Goal: Check status: Check status

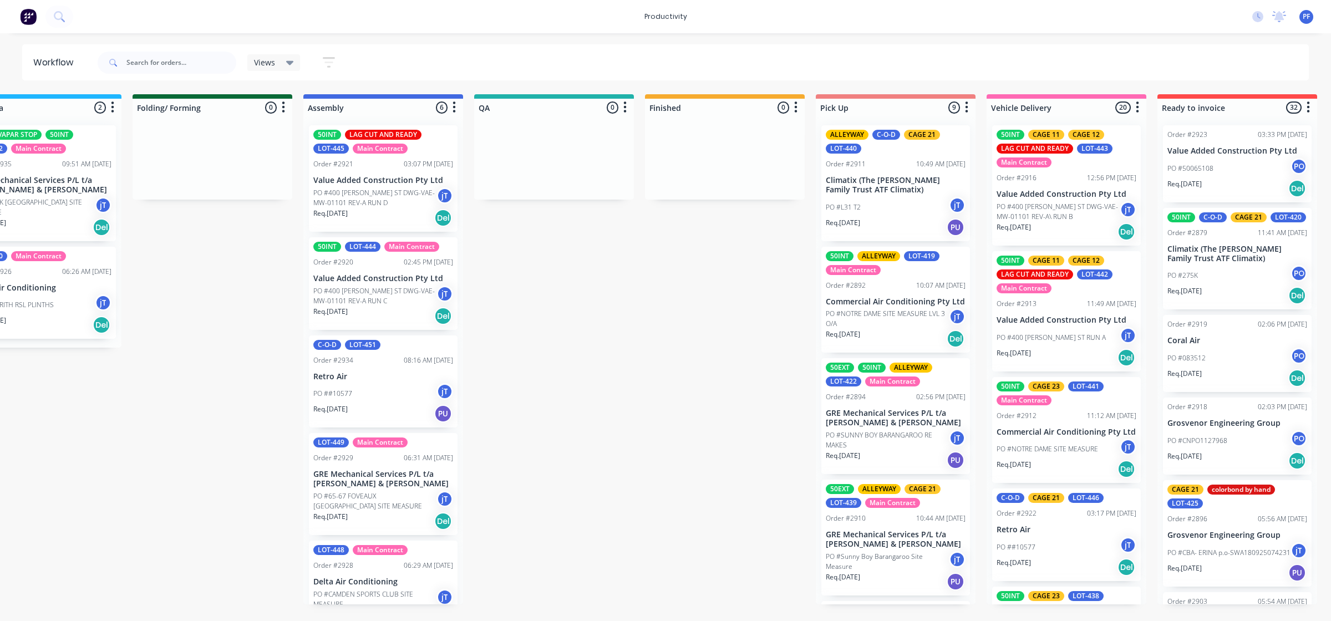
scroll to position [0, 575]
click at [140, 59] on input "text" at bounding box center [181, 63] width 110 height 22
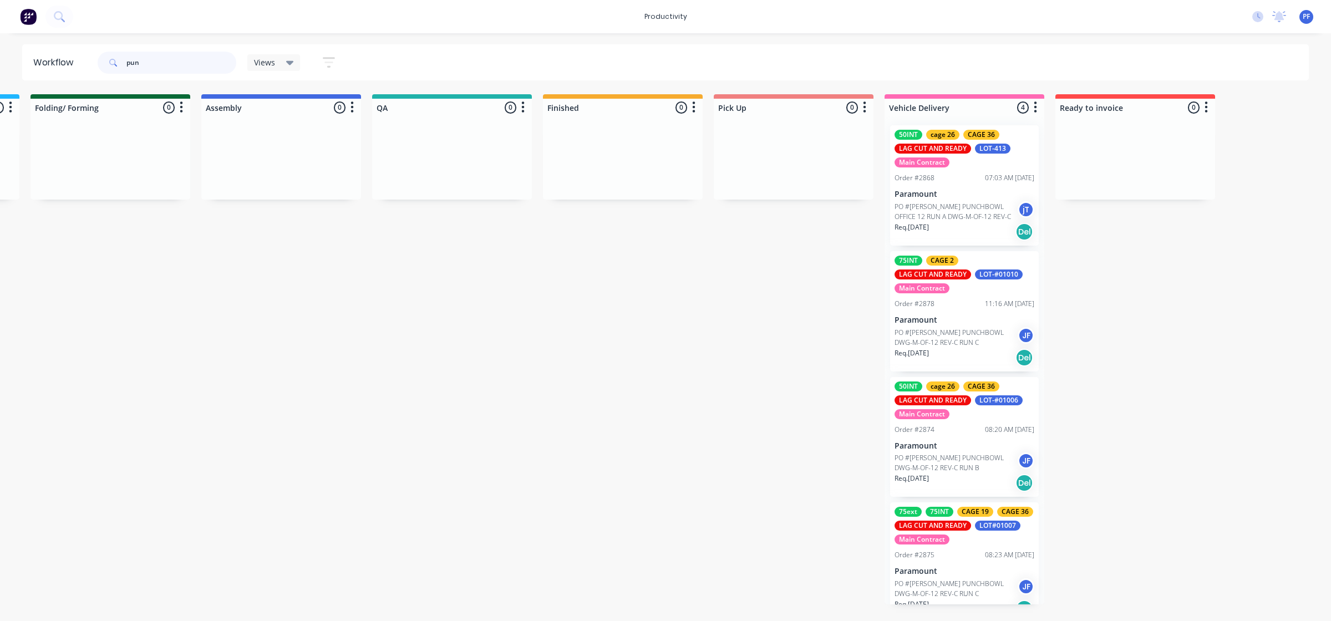
scroll to position [0, 678]
click at [997, 276] on div "Mark as Delivered" at bounding box center [1012, 272] width 111 height 23
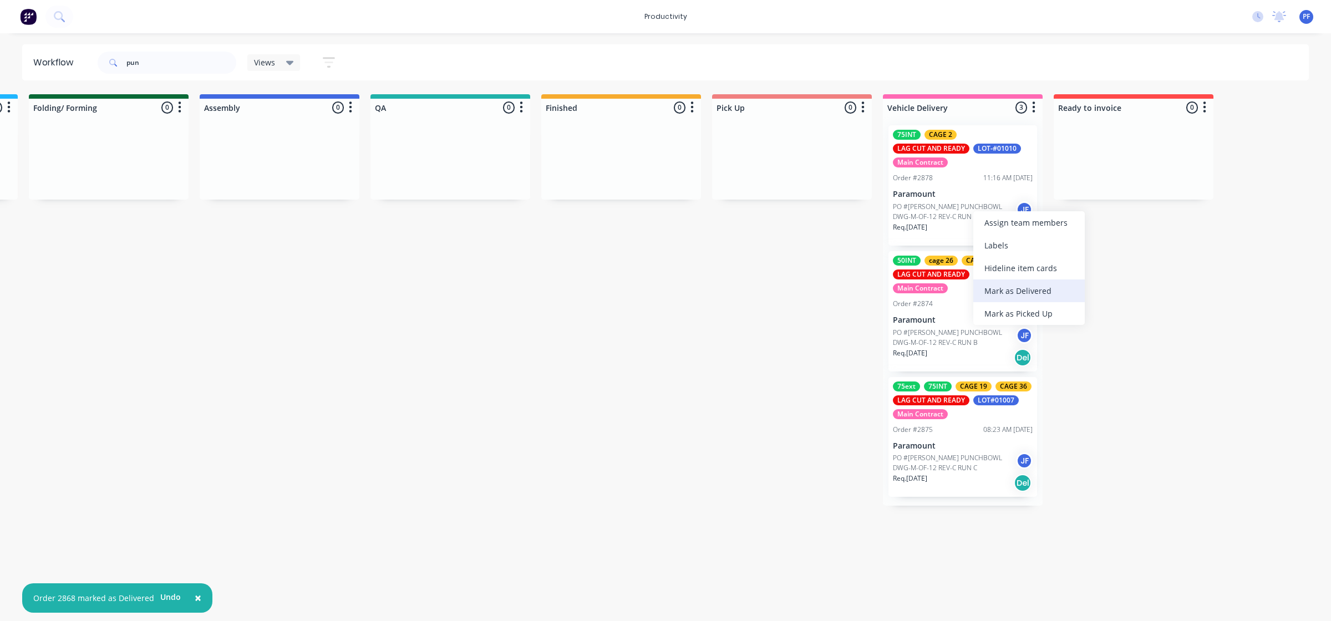
click at [1027, 292] on div "Mark as Delivered" at bounding box center [1028, 291] width 111 height 23
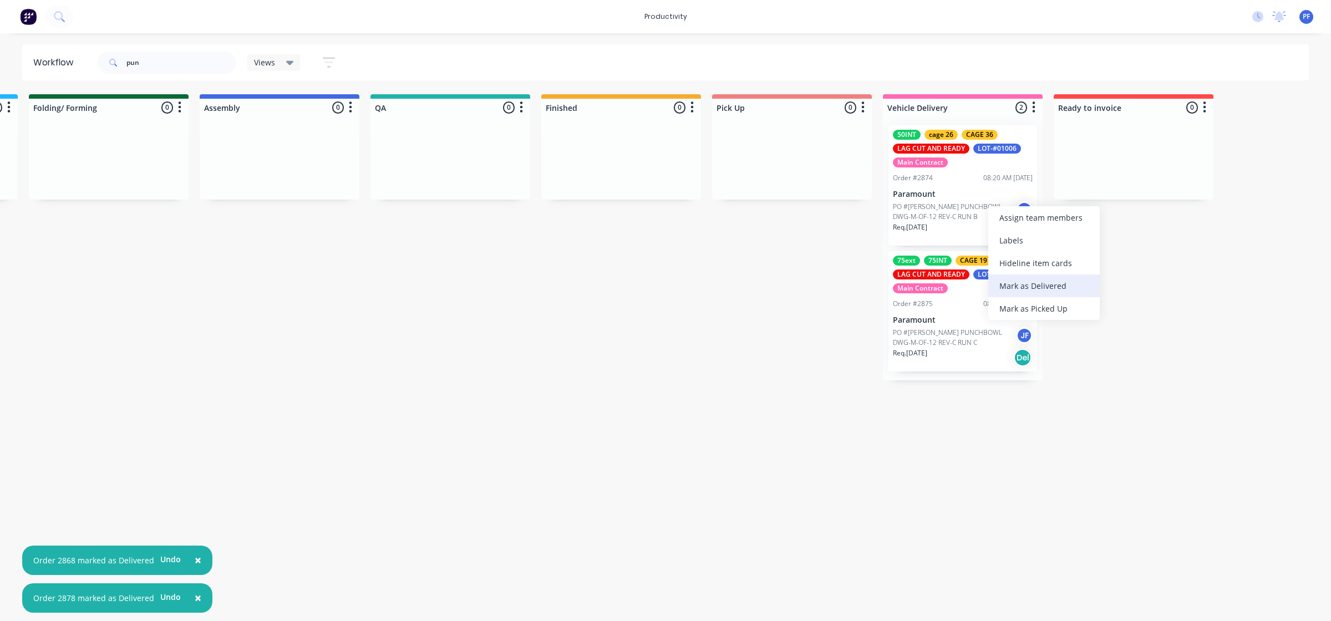
drag, startPoint x: 1016, startPoint y: 282, endPoint x: 1003, endPoint y: 259, distance: 26.3
click at [1016, 281] on div "Mark as Delivered" at bounding box center [1043, 286] width 111 height 23
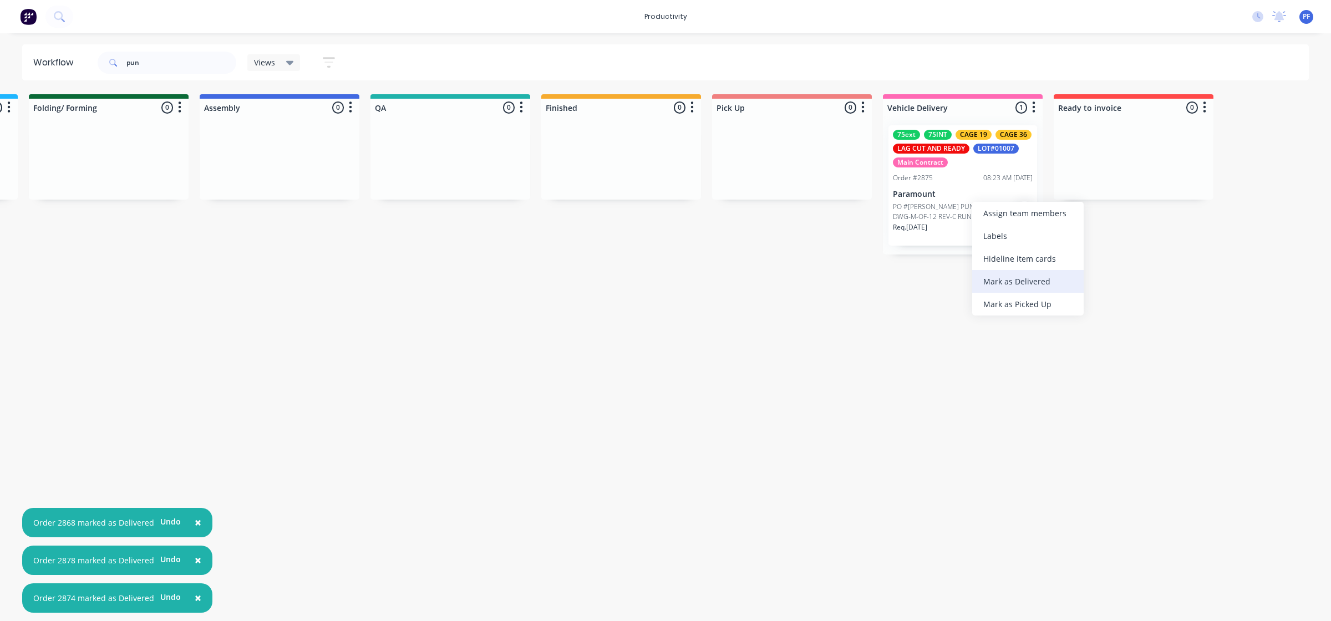
click at [1012, 286] on div "Mark as Delivered" at bounding box center [1027, 281] width 111 height 23
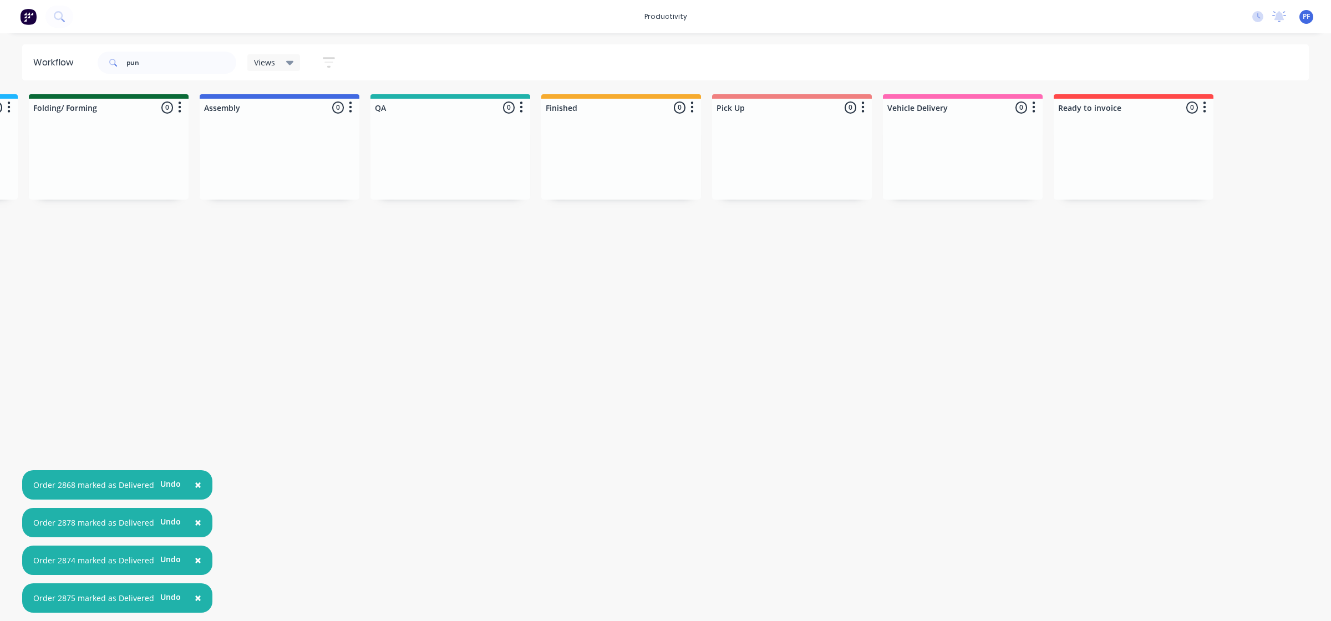
click at [168, 78] on div "pun" at bounding box center [167, 62] width 139 height 33
click at [170, 70] on input "pun" at bounding box center [181, 63] width 110 height 22
type input "p"
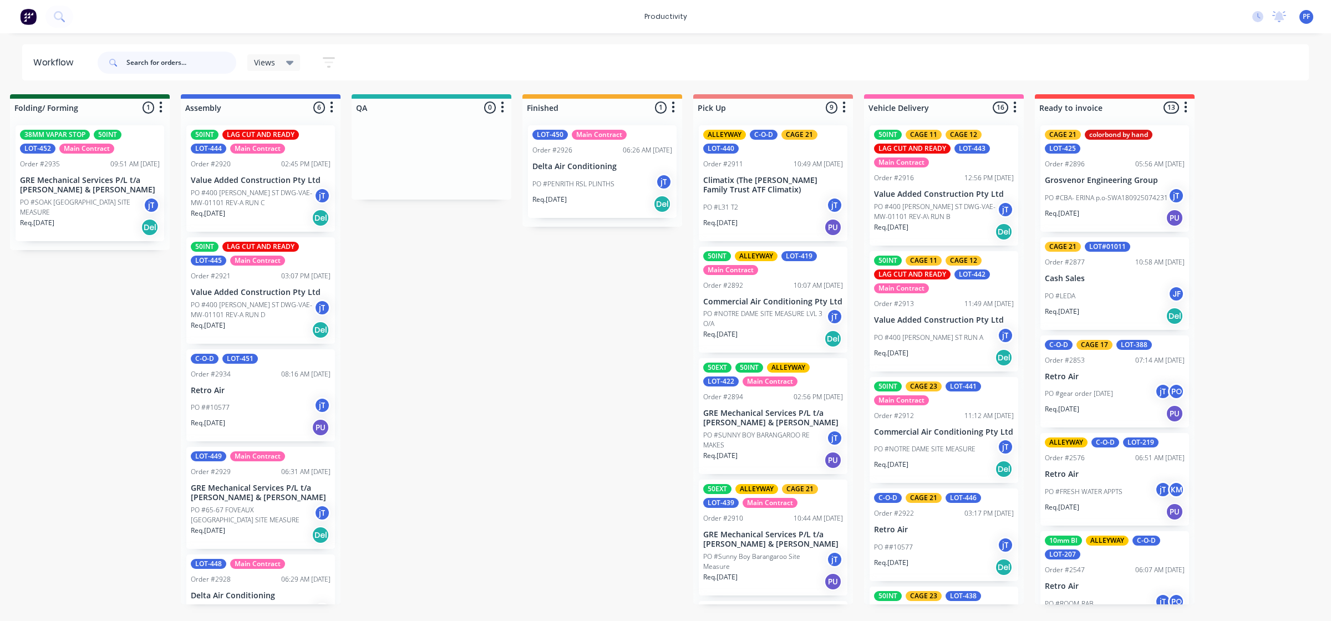
scroll to position [0, 769]
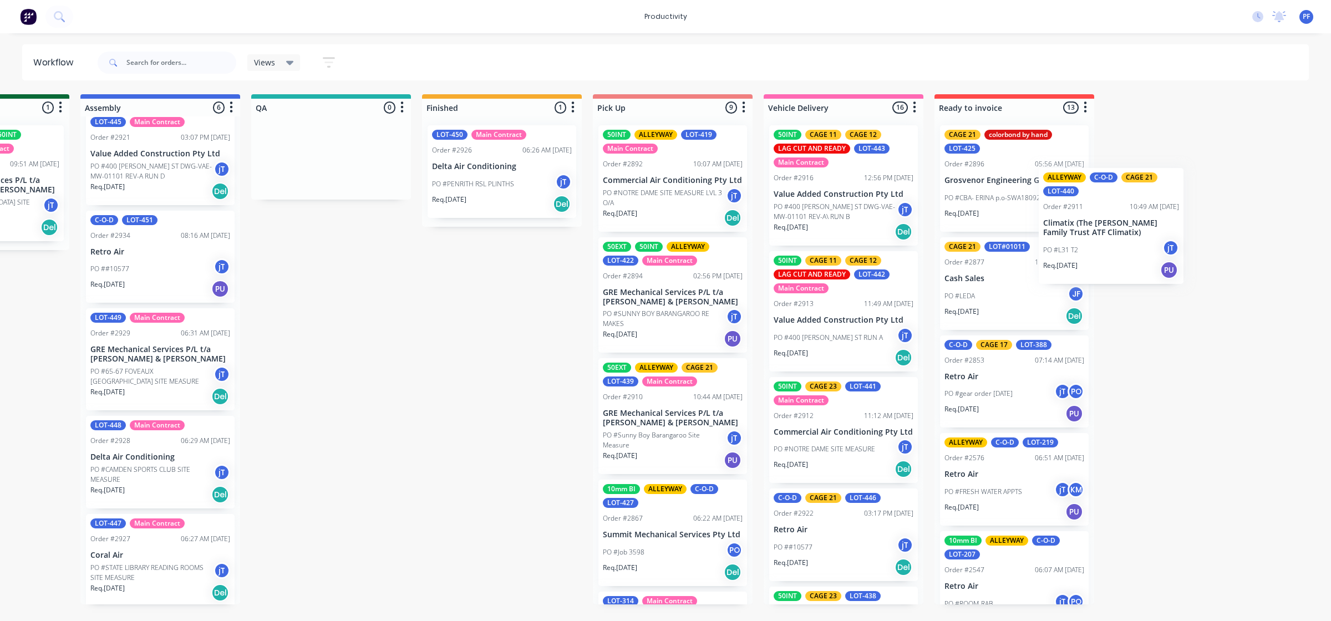
scroll to position [0, 840]
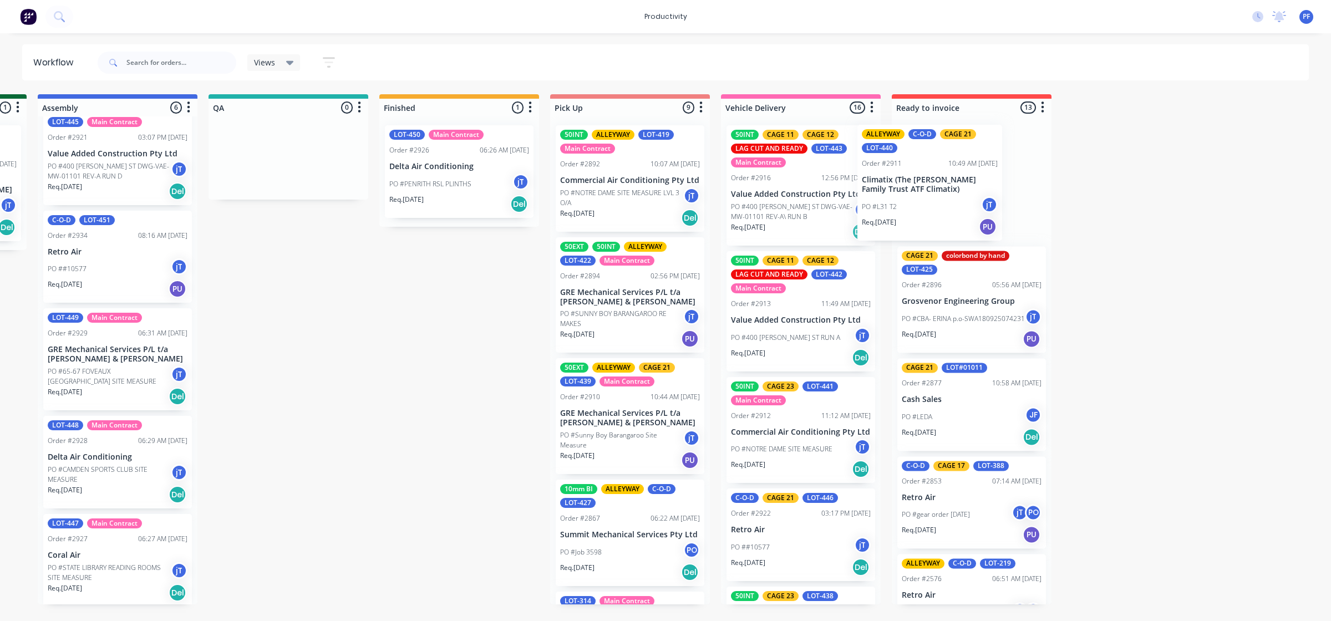
drag, startPoint x: 889, startPoint y: 190, endPoint x: 918, endPoint y: 195, distance: 29.8
click at [918, 195] on div "Submitted 35 Order #240 10:47 AM 24/09/24 Retro Air PO #Freshwater Apts PO Req.…" at bounding box center [236, 349] width 2171 height 510
